Goal: Task Accomplishment & Management: Use online tool/utility

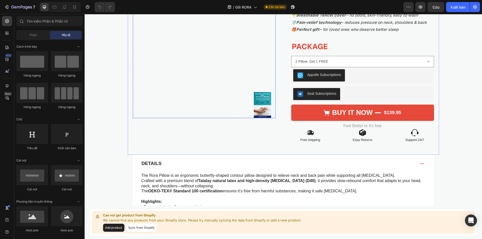
scroll to position [67, 0]
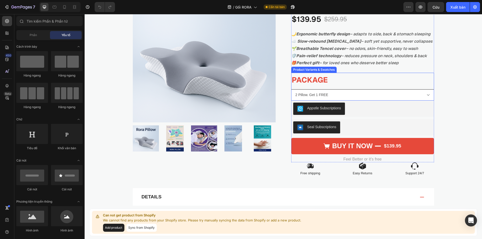
drag, startPoint x: 306, startPoint y: 96, endPoint x: 312, endPoint y: 97, distance: 5.8
click at [307, 96] on select "2 Pillow. Get 1 FREE 1 Pillow 3 Pillow. Get 1 FREE + Bonus Gift" at bounding box center [362, 94] width 143 height 11
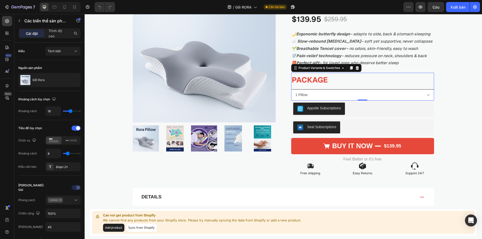
click at [291, 89] on select "2 Pillow. Get 1 FREE 1 Pillow 3 Pillow. Get 1 FREE + Bonus Gift" at bounding box center [362, 94] width 143 height 11
select select "1 Pillow"
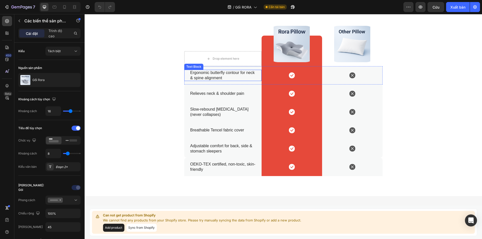
scroll to position [1272, 0]
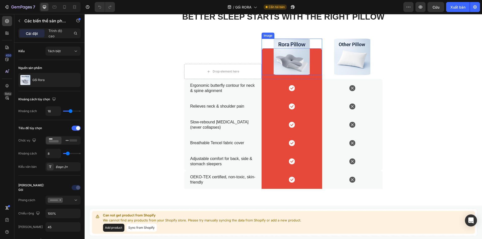
click at [262, 67] on div at bounding box center [292, 57] width 60 height 36
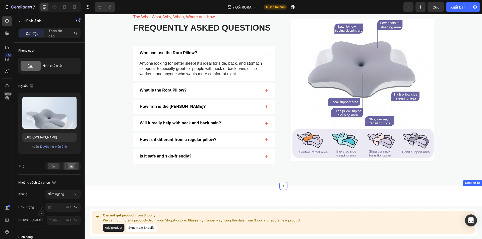
scroll to position [1539, 0]
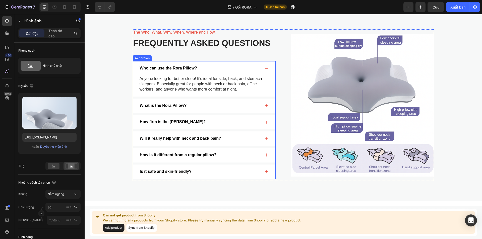
click at [264, 108] on div "What is the Rora Pillow?" at bounding box center [204, 106] width 142 height 15
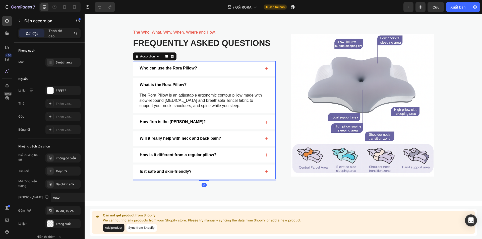
click at [265, 123] on icon at bounding box center [266, 122] width 3 height 3
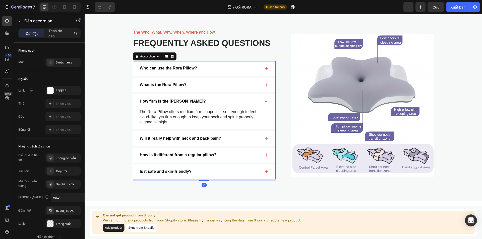
click at [264, 136] on div "Will it really help with neck and back pain?" at bounding box center [204, 139] width 142 height 15
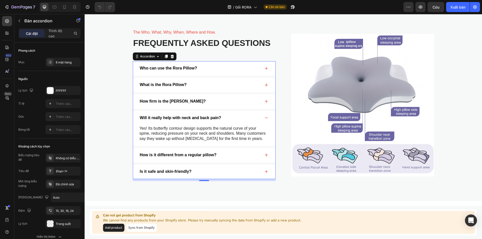
click at [265, 157] on icon at bounding box center [266, 155] width 3 height 3
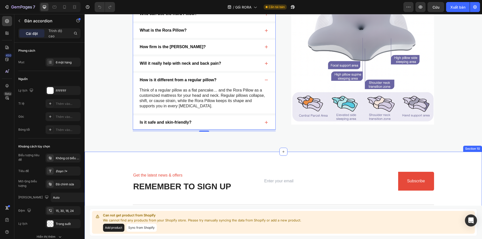
scroll to position [1640, 0]
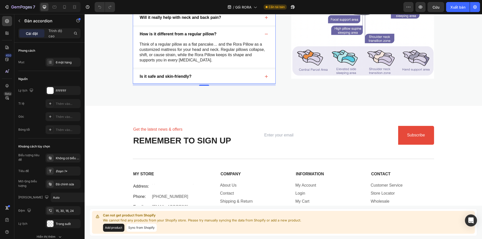
click at [262, 76] on div "Is it safe and skin-friendly?" at bounding box center [204, 77] width 142 height 15
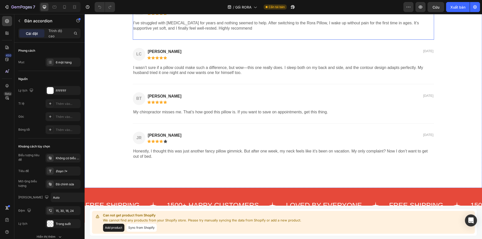
scroll to position [937, 0]
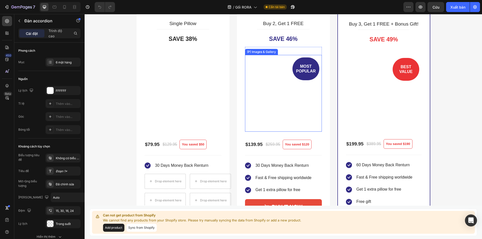
select select "1 Pillow"
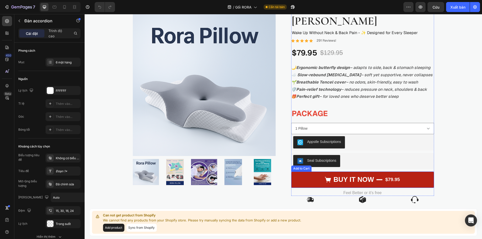
scroll to position [67, 0]
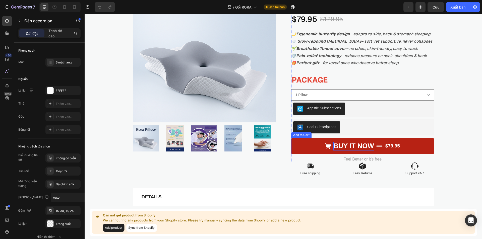
click at [345, 149] on div "Buy it now" at bounding box center [353, 146] width 41 height 9
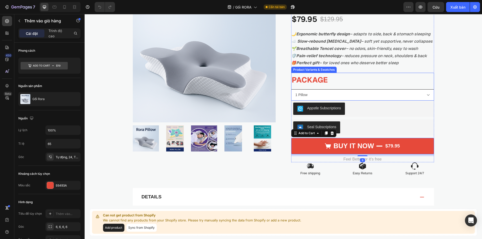
click at [348, 96] on select "2 Pillow. Get 1 FREE 1 Pillow 3 Pillow. Get 1 FREE + Bonus Gift" at bounding box center [362, 94] width 143 height 11
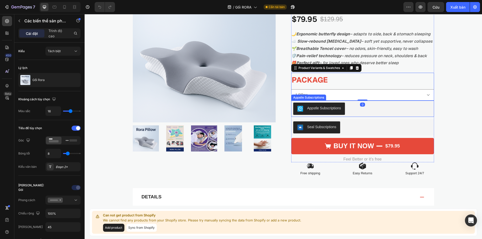
click at [291, 89] on select "2 Pillow. Get 1 FREE 1 Pillow 3 Pillow. Get 1 FREE + Bonus Gift" at bounding box center [362, 94] width 143 height 11
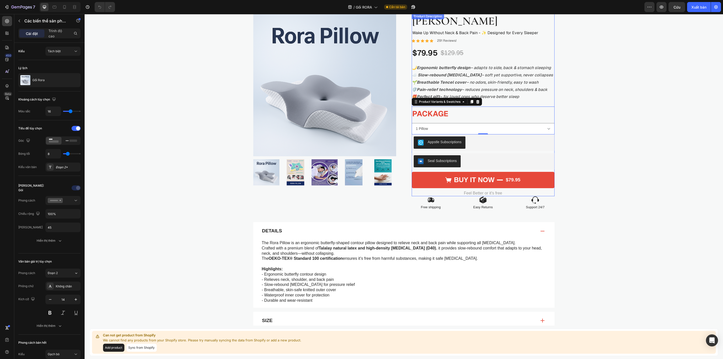
scroll to position [0, 0]
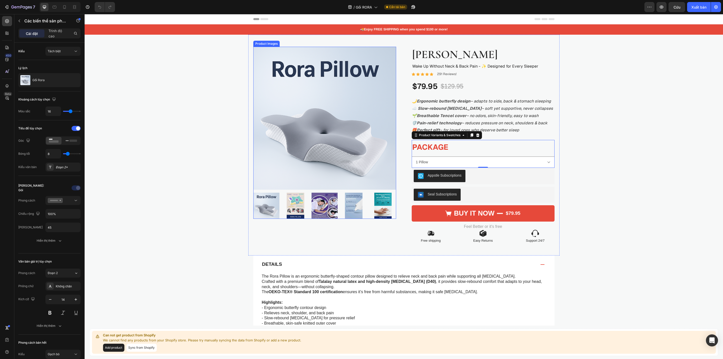
click at [296, 205] on img at bounding box center [295, 205] width 26 height 26
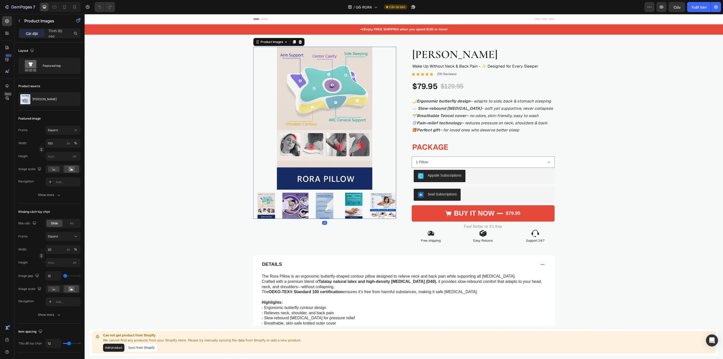
click at [314, 204] on img at bounding box center [324, 205] width 26 height 26
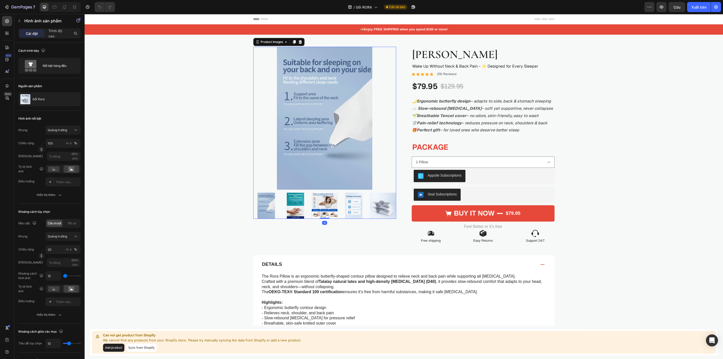
click at [261, 200] on img at bounding box center [266, 205] width 26 height 26
click at [264, 204] on img at bounding box center [266, 205] width 26 height 26
click at [306, 203] on div at bounding box center [324, 205] width 143 height 26
click at [294, 202] on img at bounding box center [295, 205] width 26 height 26
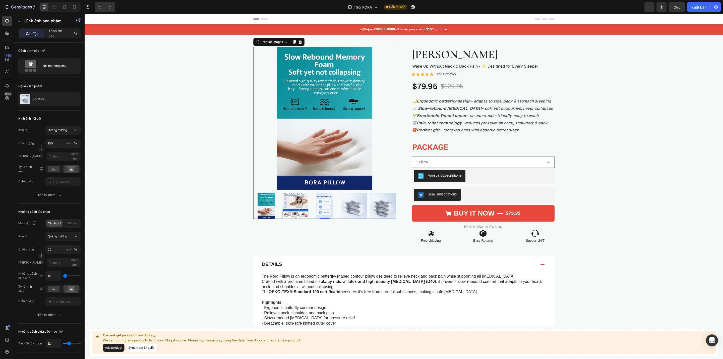
click at [298, 200] on img at bounding box center [295, 205] width 26 height 26
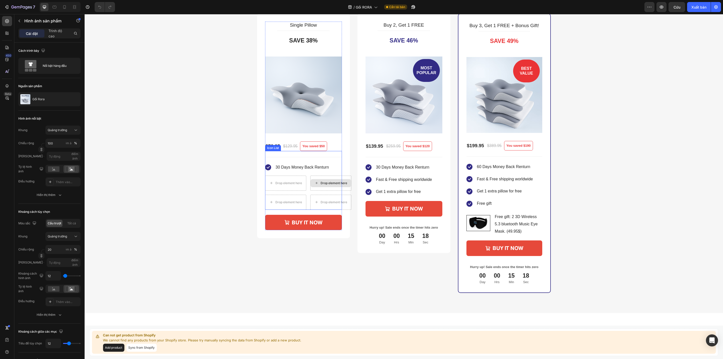
scroll to position [452, 0]
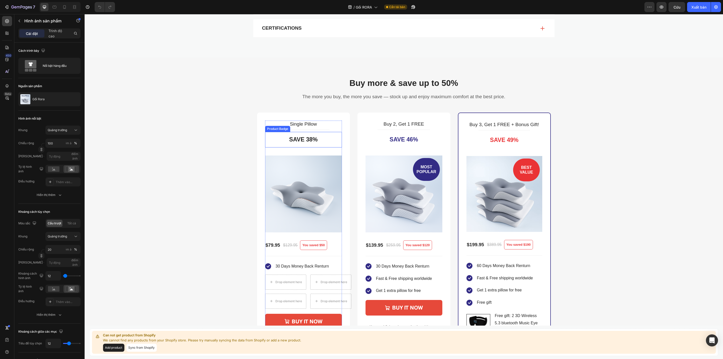
select select "1 Pillow"
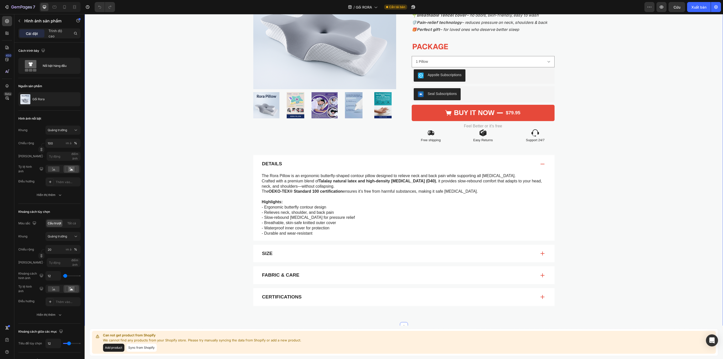
scroll to position [251, 0]
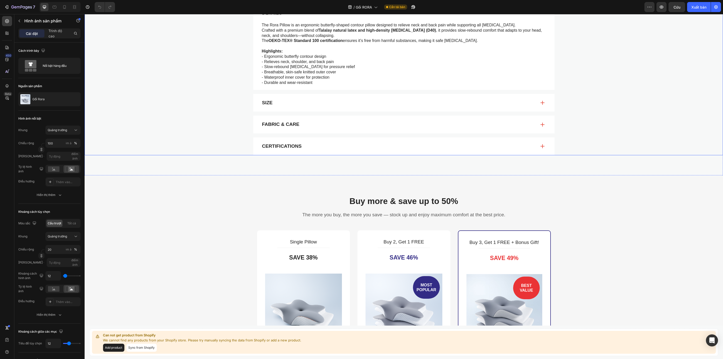
click at [482, 102] on div "Size" at bounding box center [403, 103] width 301 height 18
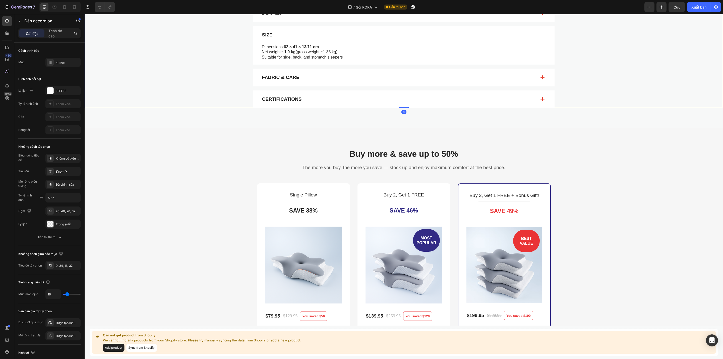
click at [339, 79] on div "Fabric & Care" at bounding box center [398, 78] width 275 height 8
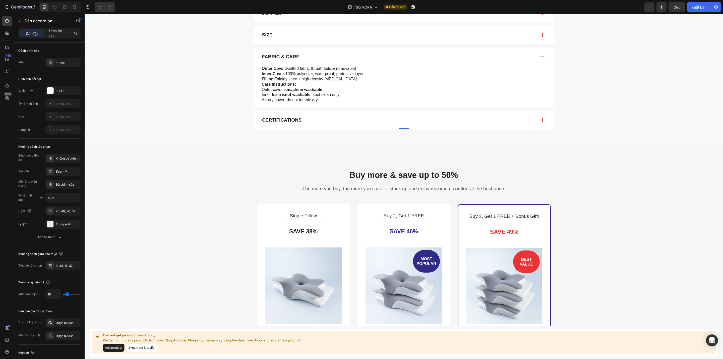
click at [315, 123] on div "Certifications" at bounding box center [398, 120] width 275 height 8
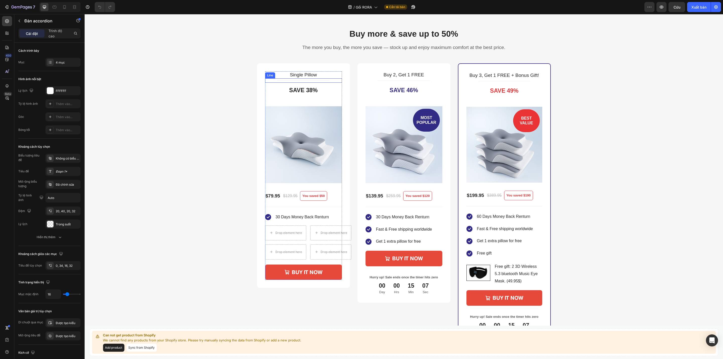
select select "1 Pillow"
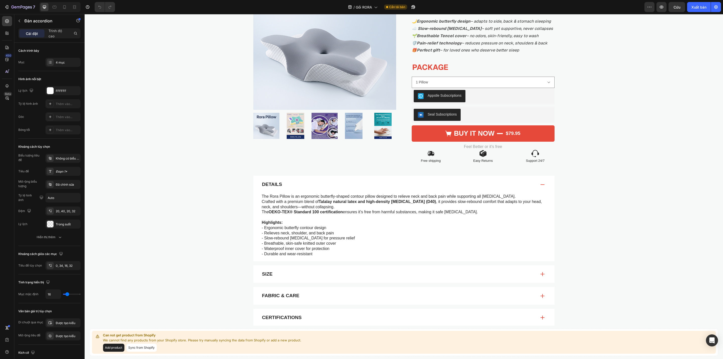
scroll to position [0, 0]
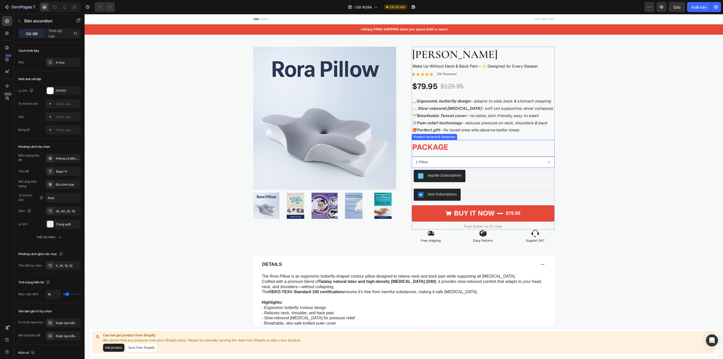
click at [482, 160] on select "2 Pillow. Get 1 FREE 1 Pillow 3 Pillow. Get 1 FREE + Bonus Gift" at bounding box center [483, 161] width 143 height 11
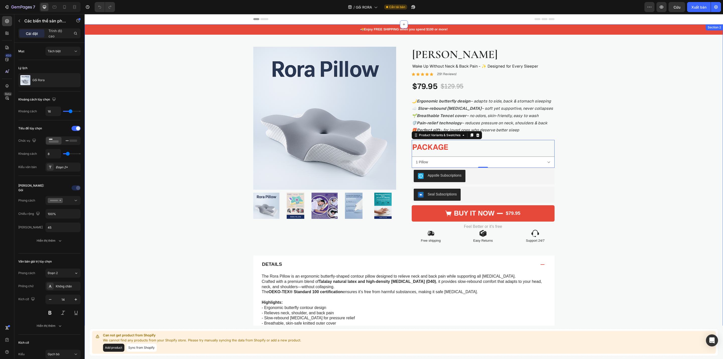
click at [482, 167] on div "🚚 Enjoy FREE SHIPPING when you spend $100 or more! Text Block Product Images Ro…" at bounding box center [404, 215] width 638 height 382
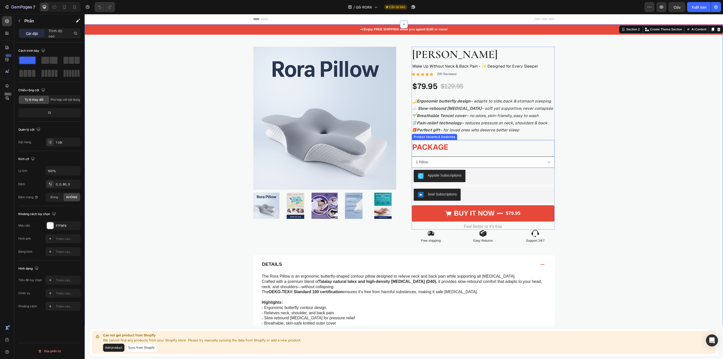
click at [460, 162] on select "2 Pillow. Get 1 FREE 1 Pillow 3 Pillow. Get 1 FREE + Bonus Gift" at bounding box center [483, 161] width 143 height 11
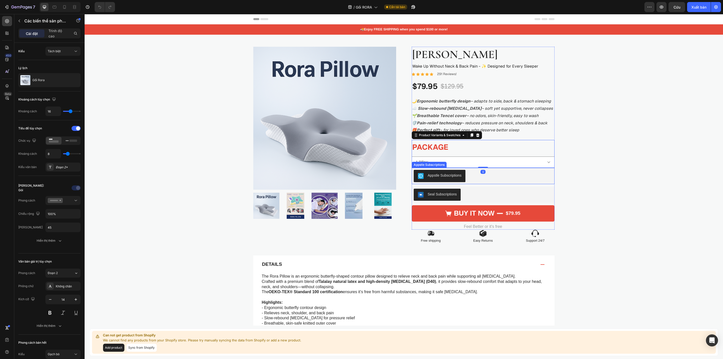
click at [412, 156] on select "2 Pillow. Get 1 FREE 1 Pillow 3 Pillow. Get 1 FREE + Bonus Gift" at bounding box center [483, 161] width 143 height 11
click at [459, 162] on select "2 Pillow. Get 1 FREE 1 Pillow 3 Pillow. Get 1 FREE + Bonus Gift" at bounding box center [483, 161] width 143 height 11
click at [412, 156] on select "2 Pillow. Get 1 FREE 1 Pillow 3 Pillow. Get 1 FREE + Bonus Gift" at bounding box center [483, 161] width 143 height 11
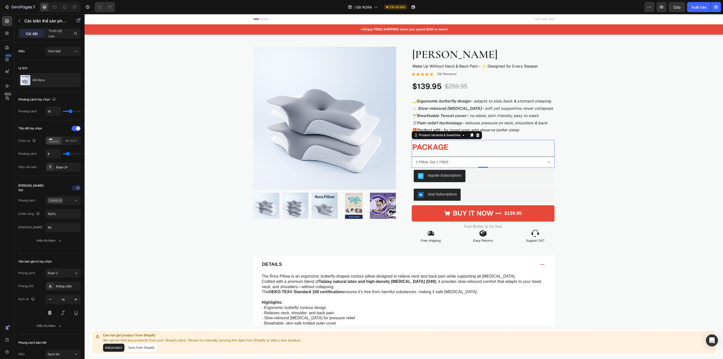
click at [473, 159] on select "2 Pillow. Get 1 FREE 1 Pillow 3 Pillow. Get 1 FREE + Bonus Gift" at bounding box center [483, 161] width 143 height 11
click at [412, 156] on select "2 Pillow. Get 1 FREE 1 Pillow 3 Pillow. Get 1 FREE + Bonus Gift" at bounding box center [483, 161] width 143 height 11
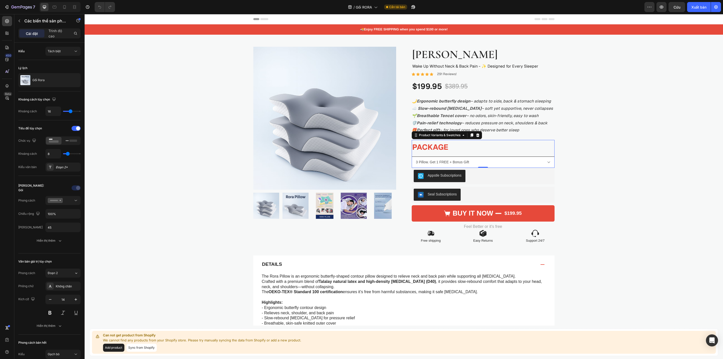
click at [482, 161] on select "2 Pillow. Get 1 FREE 1 Pillow 3 Pillow. Get 1 FREE + Bonus Gift" at bounding box center [483, 161] width 143 height 11
click at [412, 156] on select "2 Pillow. Get 1 FREE 1 Pillow 3 Pillow. Get 1 FREE + Bonus Gift" at bounding box center [483, 161] width 143 height 11
select select "1 Pillow"
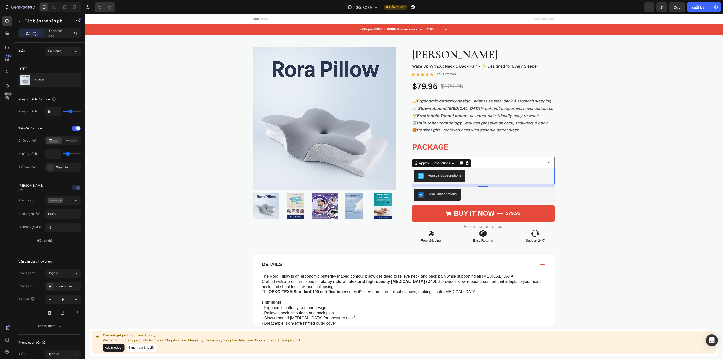
click at [447, 177] on div "Appstle Subscriptions" at bounding box center [445, 175] width 34 height 5
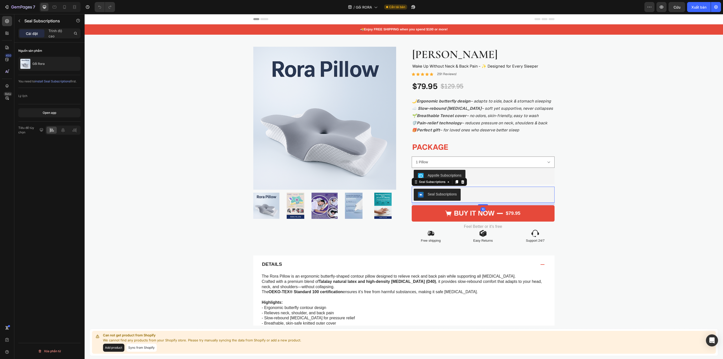
click at [445, 193] on div "Seal Subscriptions" at bounding box center [442, 193] width 29 height 5
click at [482, 171] on div "Appstle Subscriptions" at bounding box center [483, 176] width 139 height 12
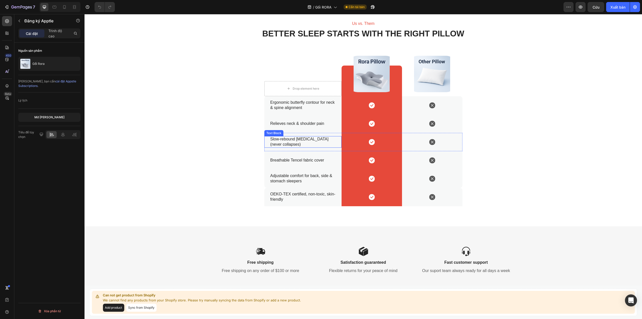
scroll to position [1472, 0]
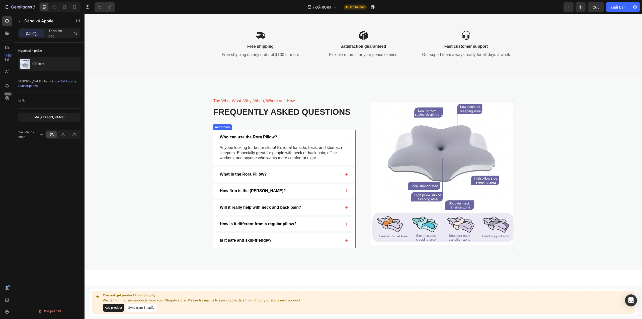
click at [345, 174] on icon at bounding box center [346, 174] width 3 height 3
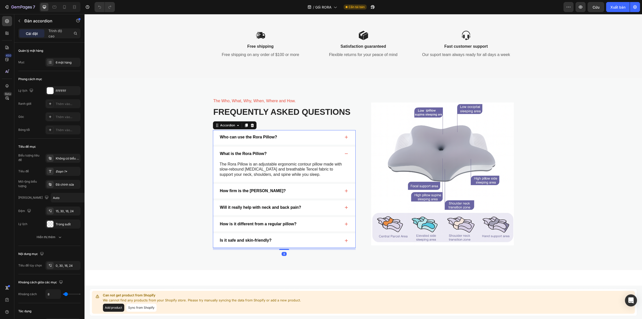
click at [345, 190] on icon at bounding box center [346, 190] width 3 height 3
click at [339, 206] on div "Will it really help with neck and back pain?" at bounding box center [284, 207] width 142 height 15
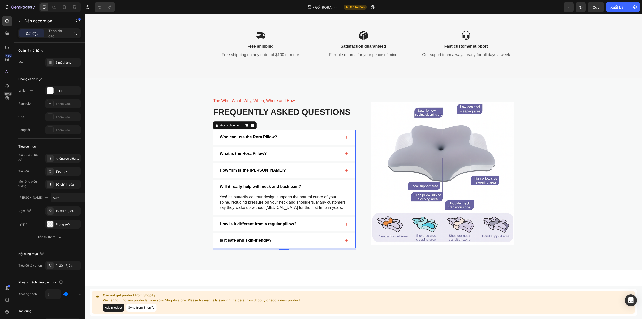
click at [340, 218] on div "How is it different from a regular pillow?" at bounding box center [284, 224] width 142 height 15
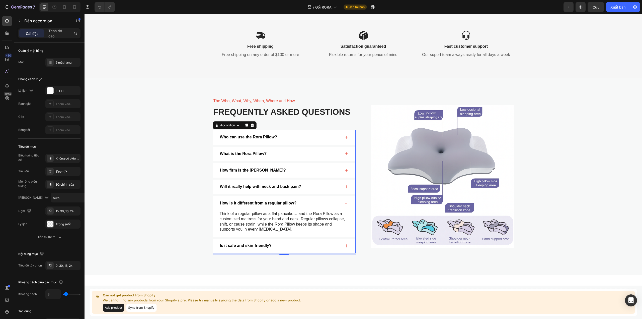
click at [343, 239] on div "Is it safe and skin-friendly?" at bounding box center [284, 245] width 142 height 15
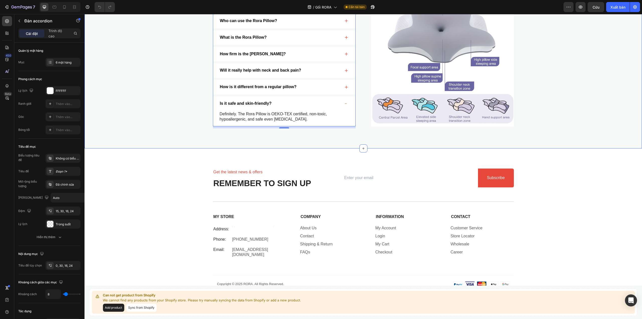
scroll to position [1654, 0]
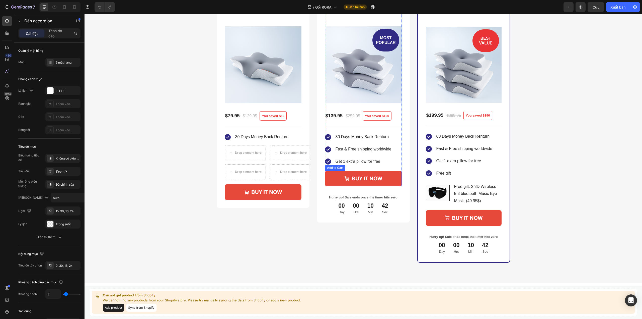
select select "1 Pillow"
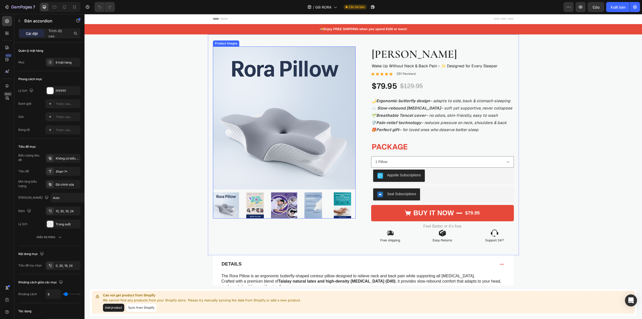
scroll to position [0, 0]
click at [482, 7] on font "Xuất bản" at bounding box center [618, 7] width 15 height 4
click at [482, 5] on font "Cứu" at bounding box center [596, 7] width 7 height 4
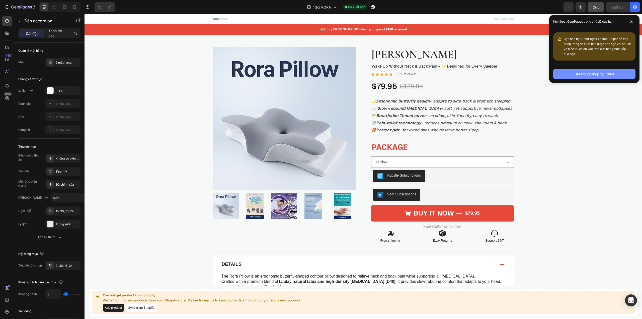
click at [482, 72] on font "Bật trong Shopify Editor" at bounding box center [595, 74] width 40 height 4
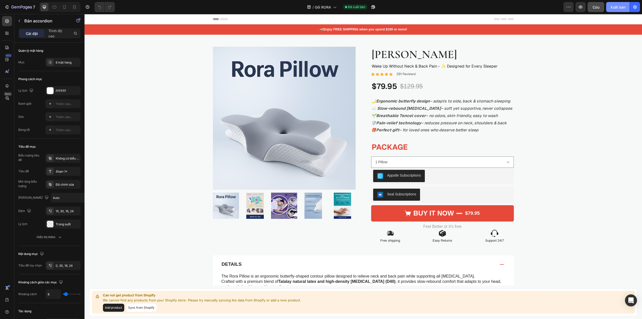
click at [482, 6] on font "Xuất bản" at bounding box center [618, 7] width 15 height 4
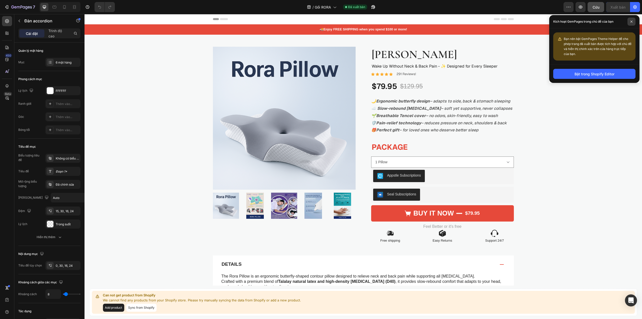
click at [482, 22] on span at bounding box center [632, 22] width 8 height 8
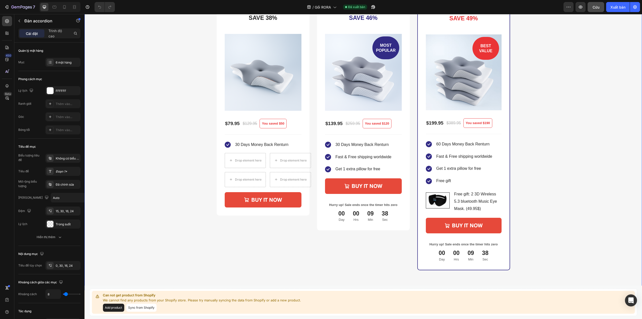
scroll to position [433, 0]
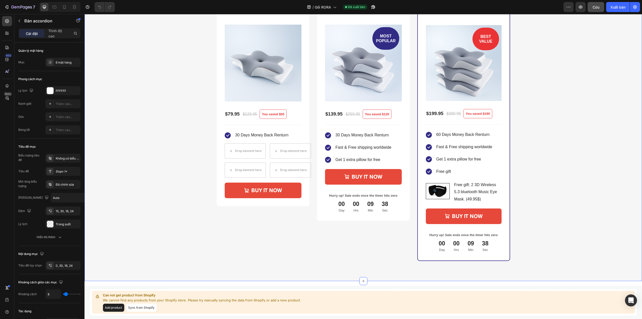
select select "1 Pillow"
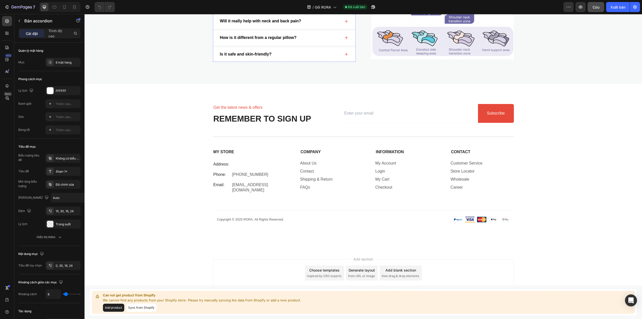
scroll to position [1659, 0]
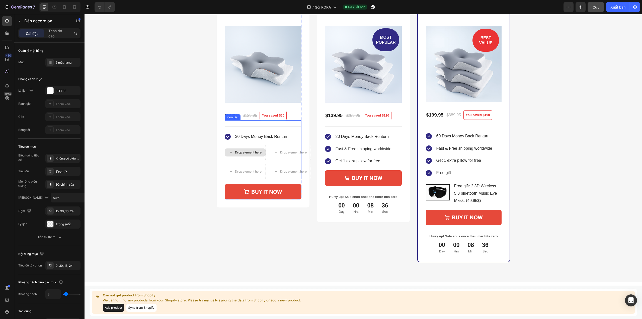
select select "1 Pillow"
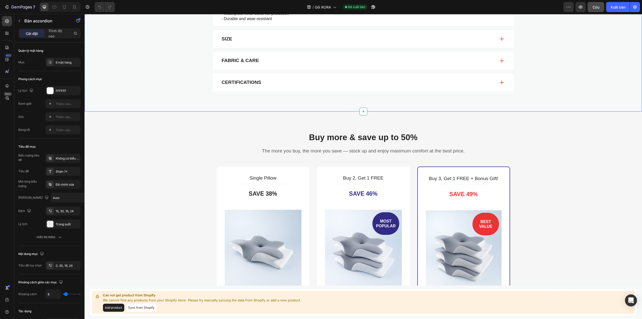
scroll to position [231, 0]
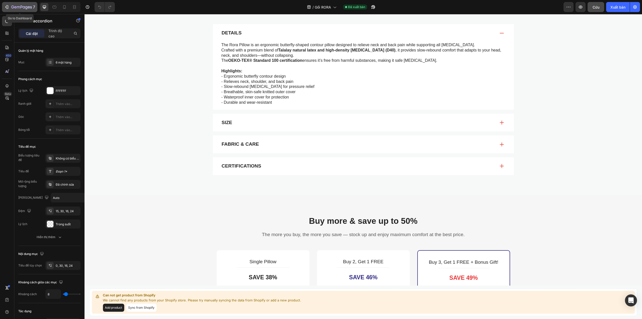
click at [17, 5] on div "7" at bounding box center [23, 7] width 24 height 6
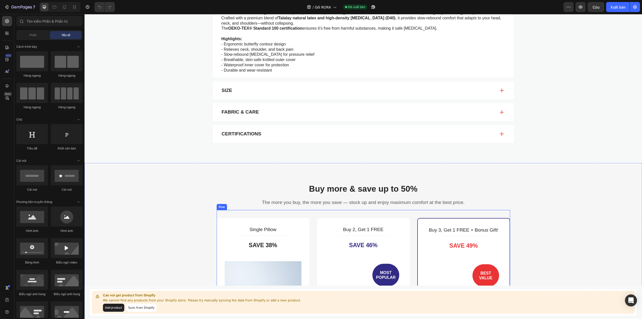
scroll to position [223, 0]
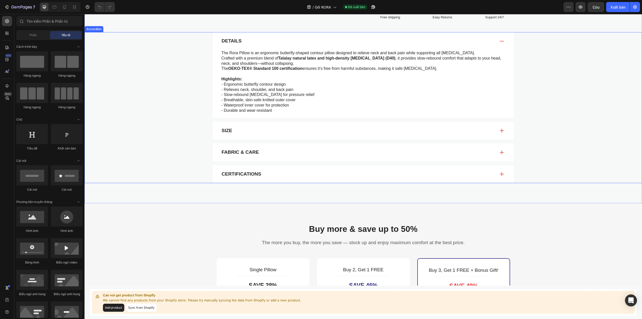
click at [335, 128] on div "Size" at bounding box center [358, 131] width 275 height 8
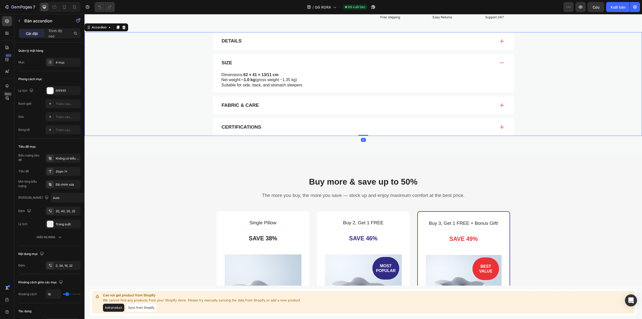
click at [275, 104] on div "Fabric & Care" at bounding box center [358, 105] width 275 height 8
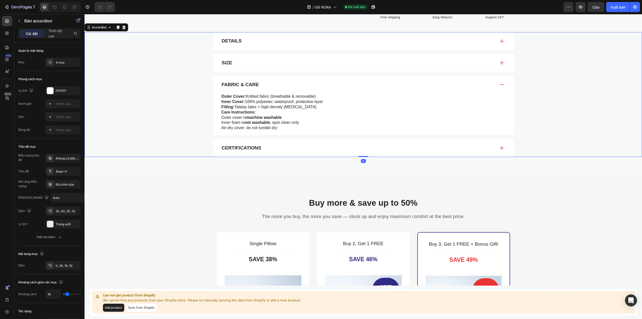
click at [235, 148] on p "Certifications" at bounding box center [242, 148] width 40 height 6
click at [311, 150] on div "Certifications" at bounding box center [358, 148] width 275 height 8
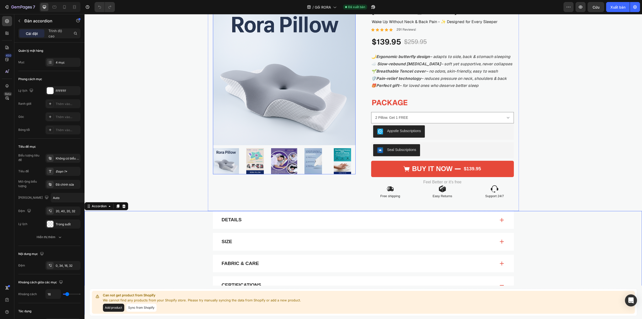
scroll to position [0, 0]
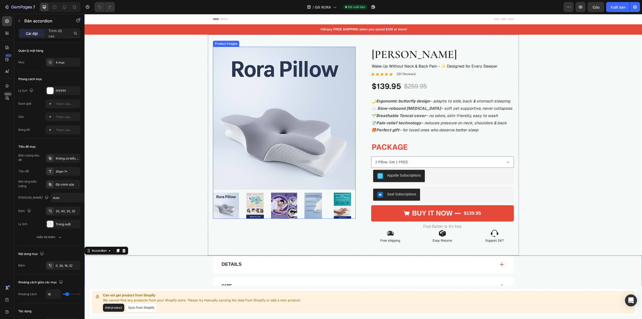
click at [285, 206] on img at bounding box center [284, 205] width 26 height 26
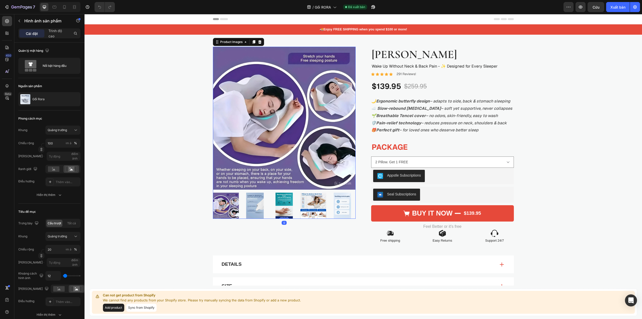
click at [300, 204] on img at bounding box center [313, 205] width 26 height 26
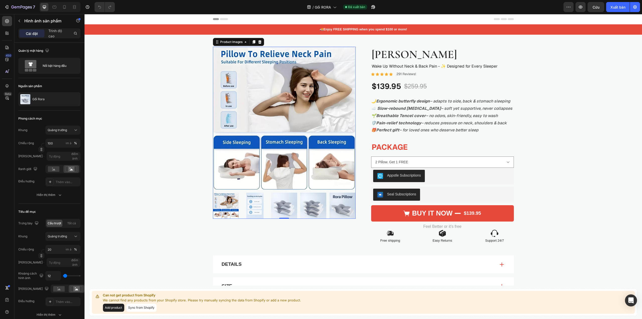
click at [273, 204] on img at bounding box center [284, 205] width 26 height 26
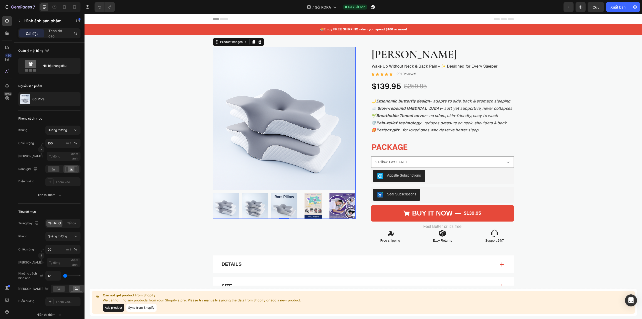
click at [227, 204] on img at bounding box center [226, 205] width 26 height 26
click at [225, 204] on img at bounding box center [226, 205] width 26 height 26
click at [226, 200] on img at bounding box center [226, 205] width 26 height 26
click at [524, 135] on div "🚚 Enjoy FREE SHIPPING when you spend $100 or more! Text Block Product Images 0 …" at bounding box center [364, 191] width 558 height 335
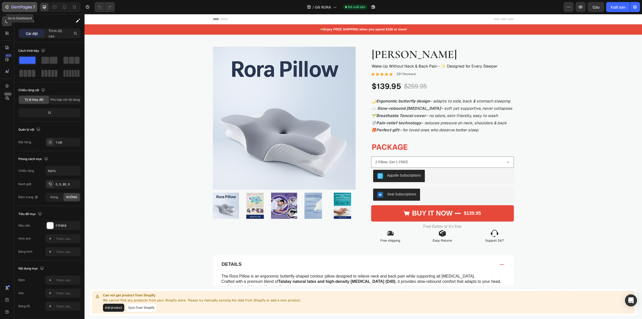
click at [13, 8] on icon "button" at bounding box center [12, 7] width 3 height 3
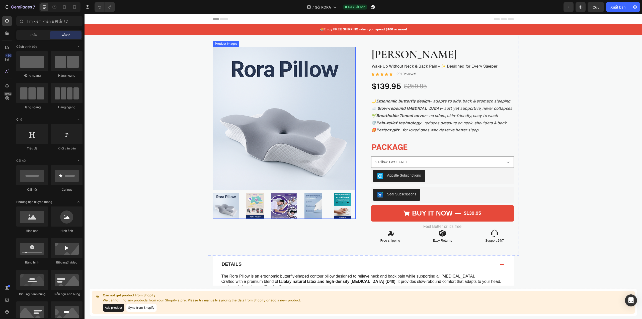
click at [280, 116] on img at bounding box center [284, 118] width 143 height 143
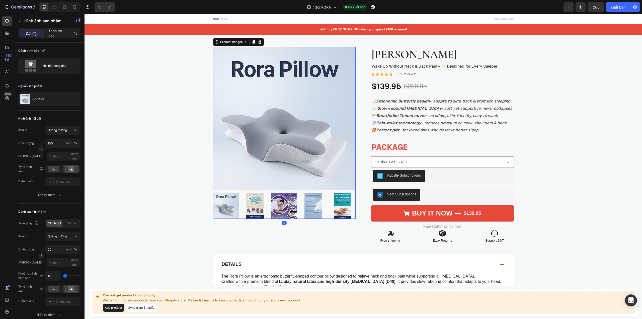
click at [228, 207] on img at bounding box center [226, 205] width 26 height 26
click at [223, 207] on img at bounding box center [226, 205] width 26 height 26
click at [274, 156] on img at bounding box center [284, 118] width 143 height 143
click at [238, 189] on img at bounding box center [284, 118] width 143 height 143
click at [69, 62] on div "Nổi bật hàng đầu" at bounding box center [58, 66] width 31 height 12
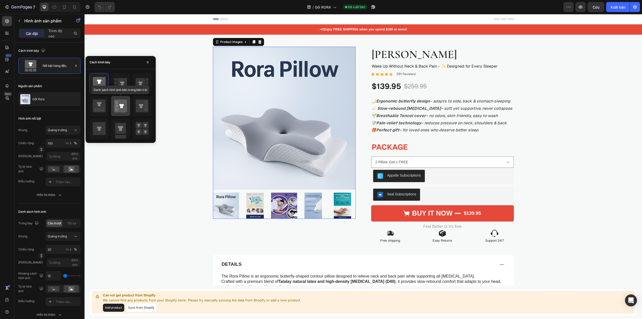
click at [126, 106] on icon at bounding box center [120, 105] width 13 height 13
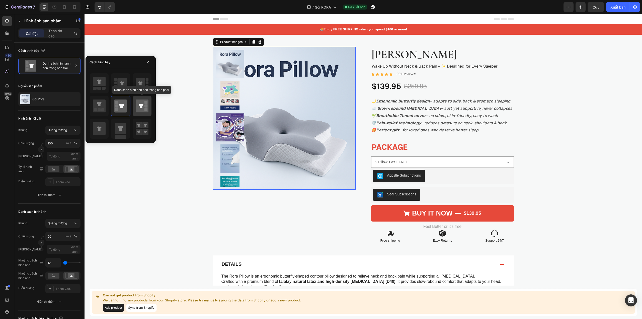
click at [144, 106] on icon at bounding box center [142, 105] width 13 height 13
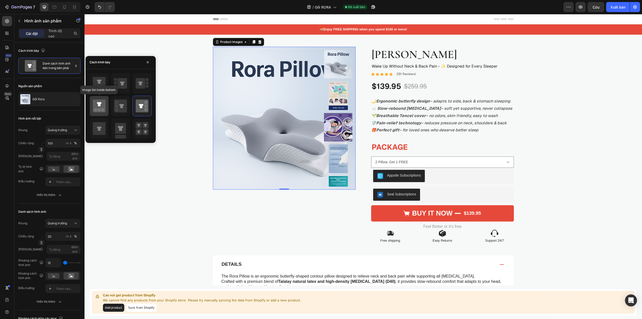
click at [97, 102] on icon at bounding box center [99, 105] width 13 height 13
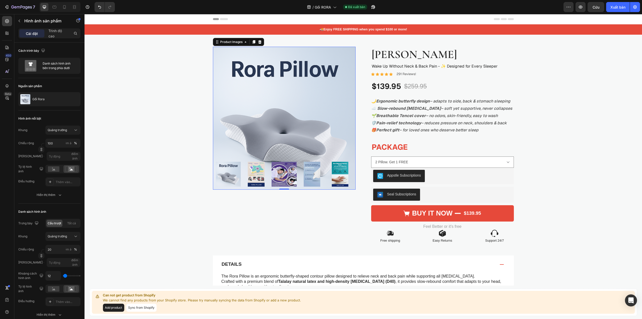
click at [266, 90] on img at bounding box center [284, 118] width 143 height 143
click at [262, 180] on img at bounding box center [256, 174] width 25 height 25
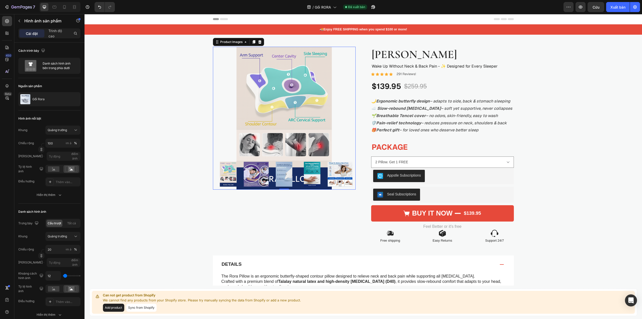
click at [263, 173] on img at bounding box center [256, 174] width 25 height 25
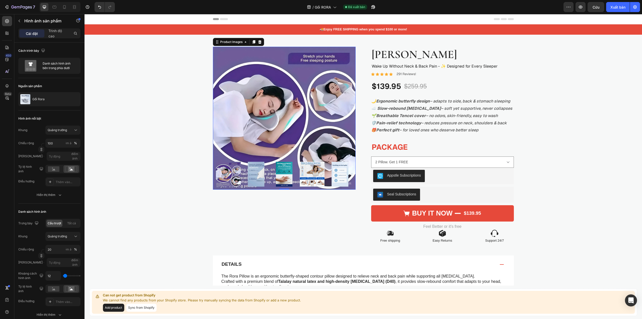
click at [255, 170] on img at bounding box center [256, 174] width 25 height 25
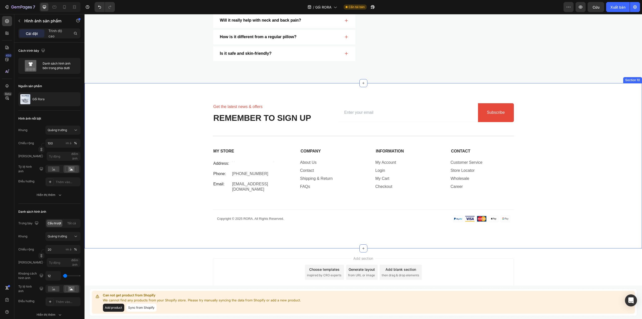
scroll to position [1659, 0]
click at [618, 6] on font "Xuất bản" at bounding box center [618, 7] width 15 height 4
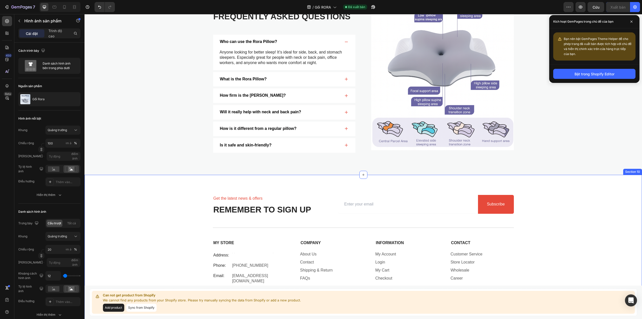
scroll to position [1481, 0]
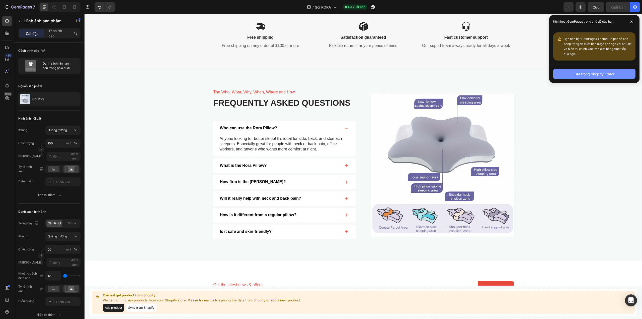
click at [602, 72] on font "Bật trong Shopify Editor" at bounding box center [595, 74] width 40 height 4
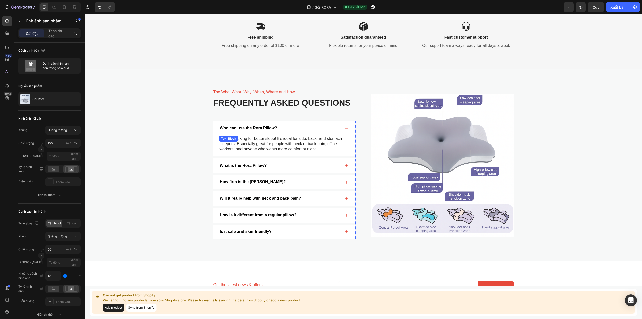
scroll to position [1659, 0]
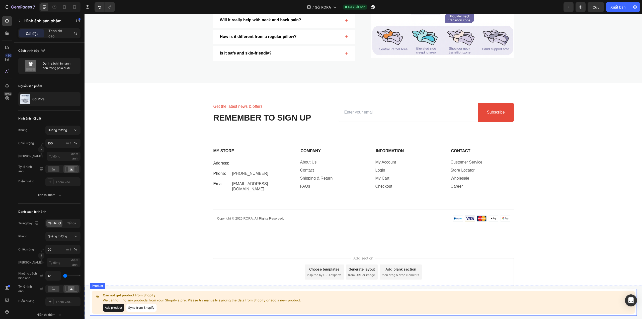
click at [143, 308] on button "Sync from Shopify" at bounding box center [141, 307] width 30 height 8
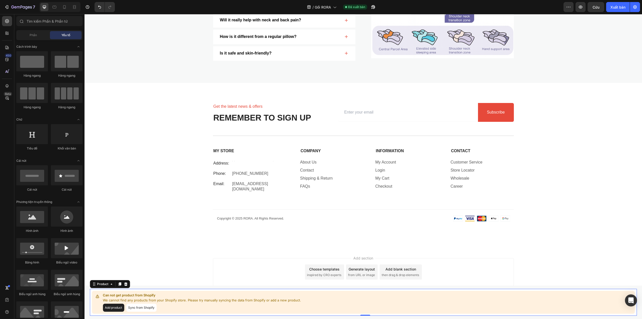
click at [134, 307] on div "Add section Choose templates inspired by CRO experts Generate layout from URL o…" at bounding box center [364, 279] width 558 height 62
click at [131, 307] on button "Sync from Shopify" at bounding box center [141, 307] width 30 height 8
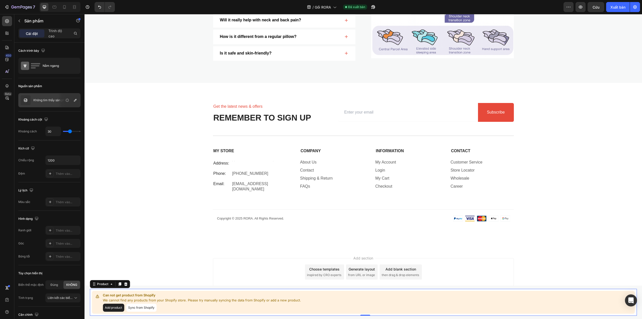
click at [143, 310] on button "Sync from Shopify" at bounding box center [141, 307] width 30 height 8
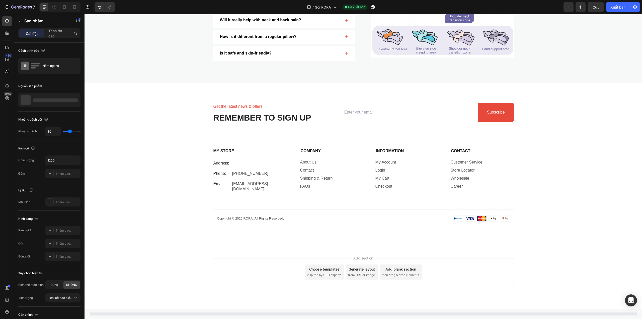
click at [143, 310] on div "Footer" at bounding box center [364, 315] width 558 height 11
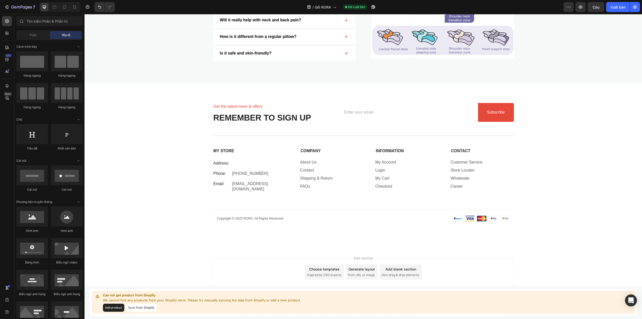
click at [143, 308] on button "Sync from Shopify" at bounding box center [141, 307] width 30 height 8
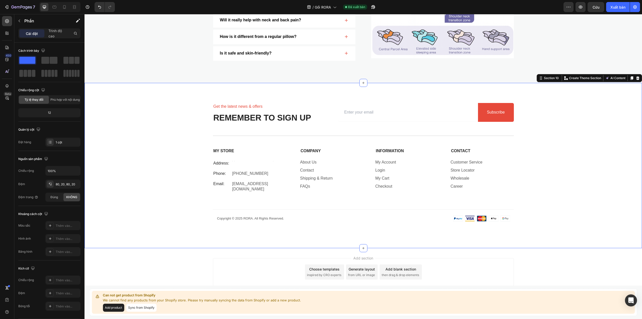
click at [101, 127] on div "Get the latest news & offers Text Block REMEMBER TO SIGN UP Heading Email Field…" at bounding box center [364, 165] width 548 height 125
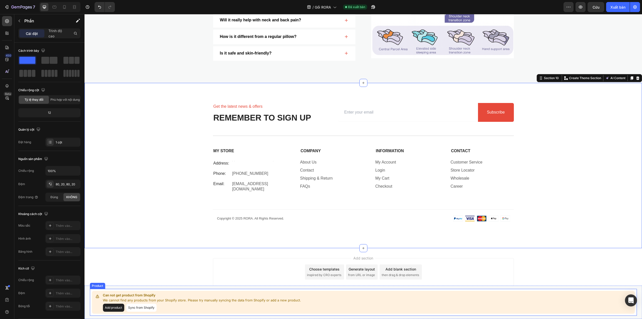
click at [117, 308] on button "Add product" at bounding box center [113, 307] width 21 height 8
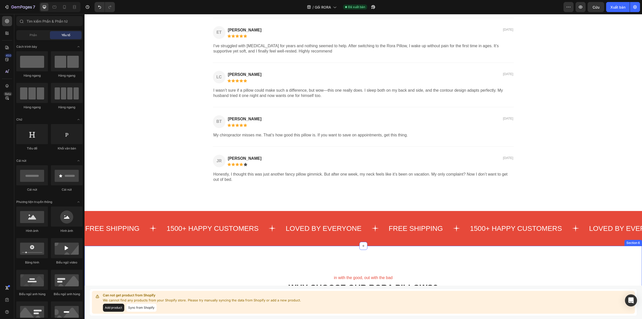
scroll to position [1079, 0]
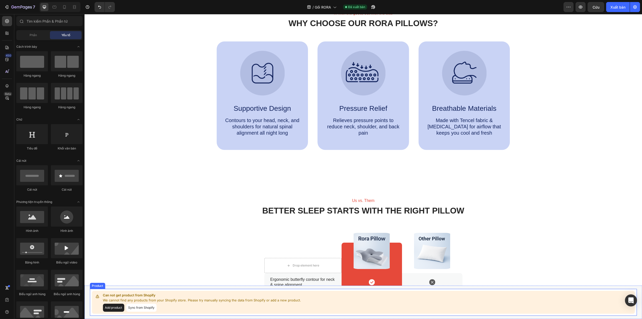
click at [113, 309] on button "Add product" at bounding box center [113, 307] width 21 height 8
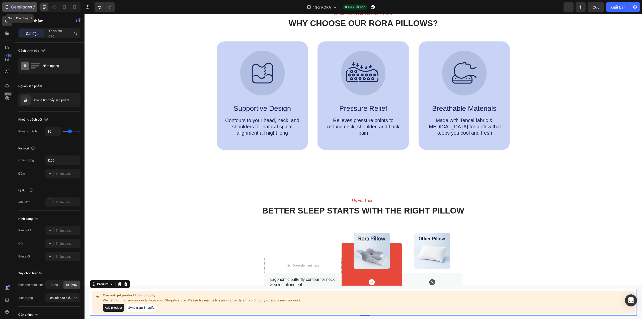
click at [13, 8] on icon "button" at bounding box center [21, 7] width 21 height 4
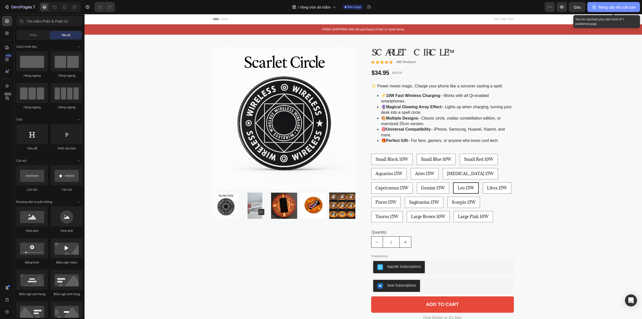
click at [613, 5] on font "Nâng cấp để xuất bản" at bounding box center [617, 7] width 37 height 4
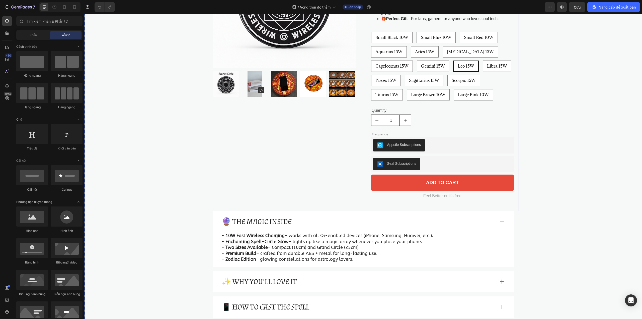
scroll to position [178, 0]
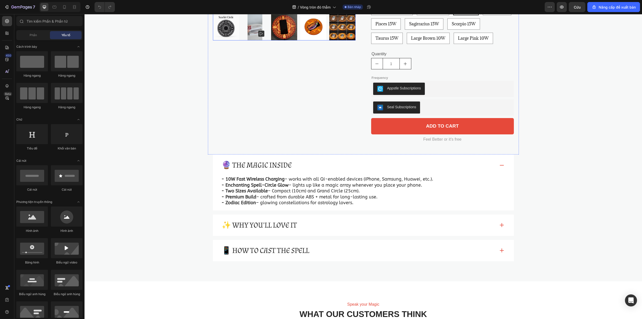
click at [249, 30] on img at bounding box center [255, 27] width 26 height 26
click at [280, 33] on img at bounding box center [284, 27] width 26 height 26
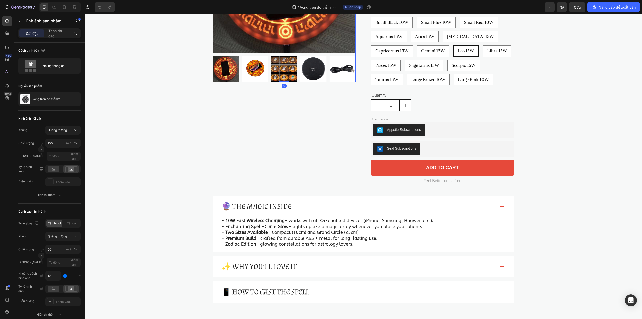
scroll to position [44, 0]
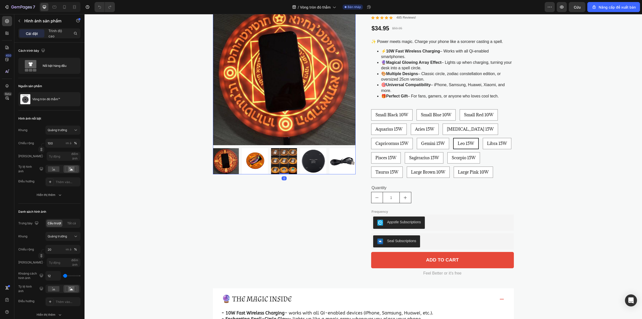
click at [308, 161] on img at bounding box center [313, 161] width 26 height 26
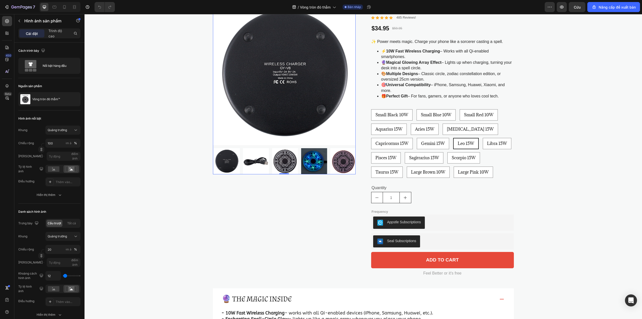
click at [337, 161] on img at bounding box center [344, 161] width 26 height 26
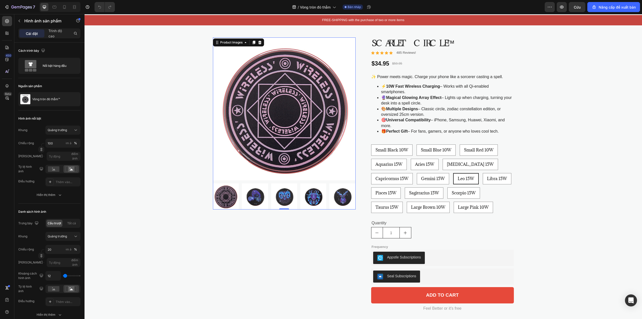
scroll to position [0, 0]
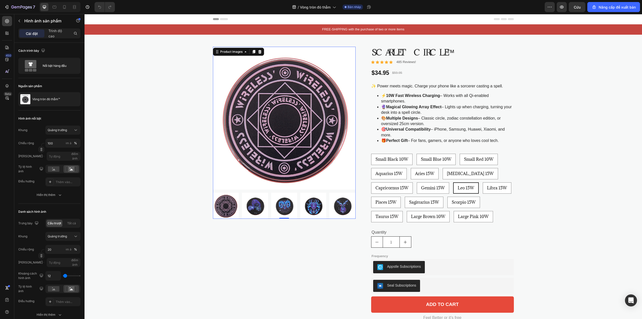
click at [219, 204] on img at bounding box center [226, 205] width 26 height 26
click at [226, 203] on img at bounding box center [226, 205] width 26 height 26
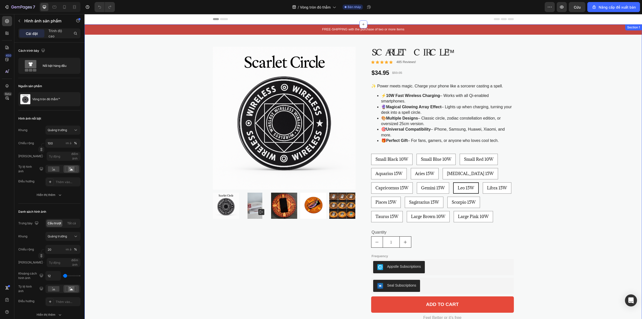
click at [176, 58] on div "FREE-SHIPPING with the purchase of two or more items Text Block Product Images …" at bounding box center [364, 231] width 558 height 415
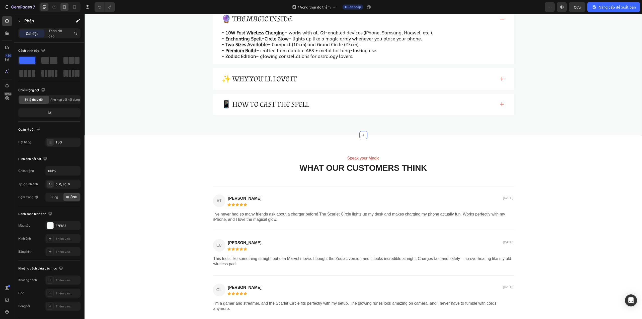
scroll to position [402, 0]
